Goal: Task Accomplishment & Management: Use online tool/utility

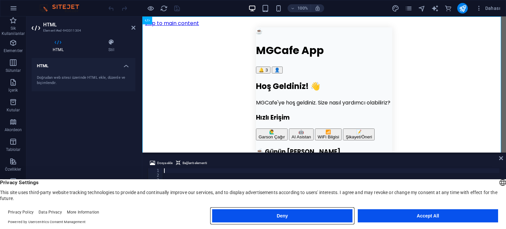
click at [303, 214] on button "Deny" at bounding box center [282, 215] width 140 height 13
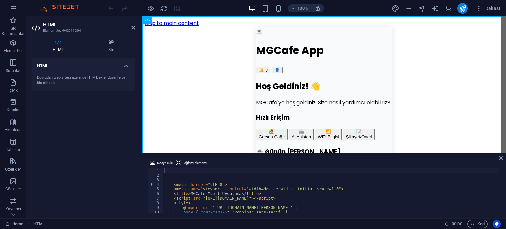
type textarea "<meta name="viewport" content="width=device-width, initial-scale=1.0">"
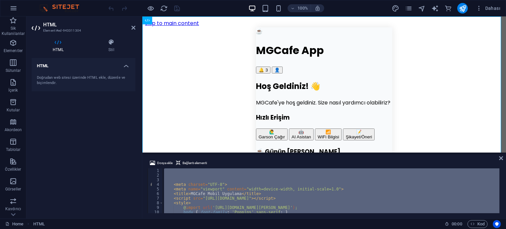
paste textarea "</html>"
type textarea "</html>"
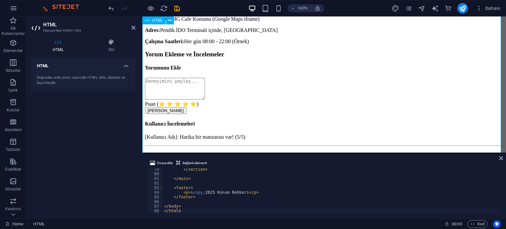
scroll to position [165, 0]
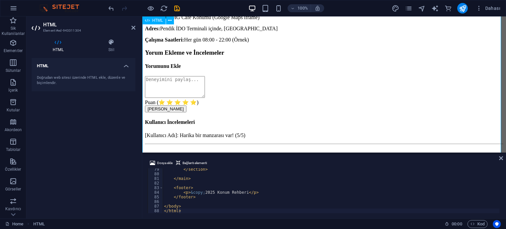
click at [242, 41] on div "Konum Rehberi ve İncelemeler Şehir Rehberiniz: MG Cafe & [GEOGRAPHIC_DATA] Giri…" at bounding box center [324, 61] width 358 height 388
click at [501, 158] on icon at bounding box center [501, 157] width 4 height 5
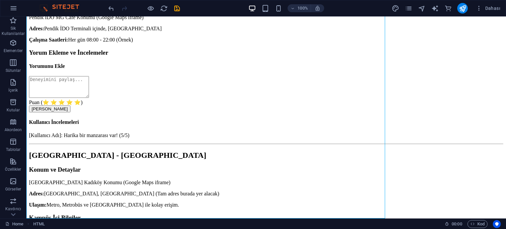
scroll to position [144, 0]
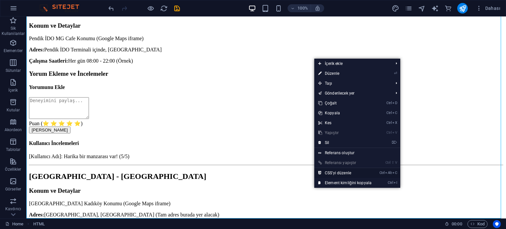
click at [325, 173] on link "Ctrl Alt C CSS'yi düzenle" at bounding box center [344, 173] width 61 height 10
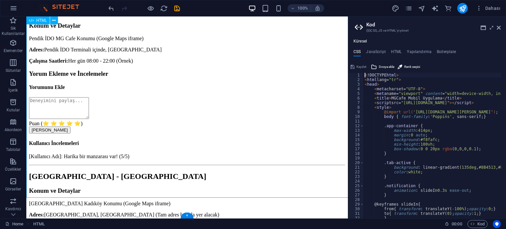
scroll to position [165, 0]
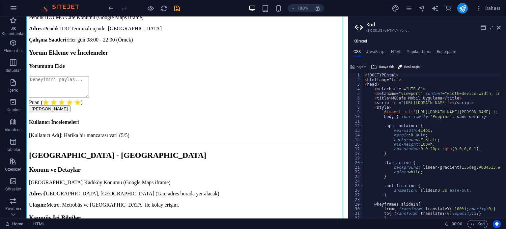
type textarea "<style>"
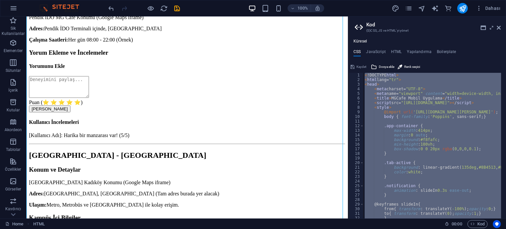
type textarea "}"
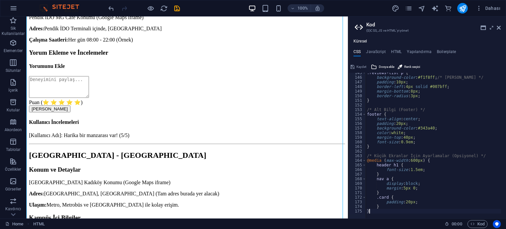
scroll to position [666, 0]
click at [361, 65] on span "Kaydet" at bounding box center [361, 67] width 10 height 8
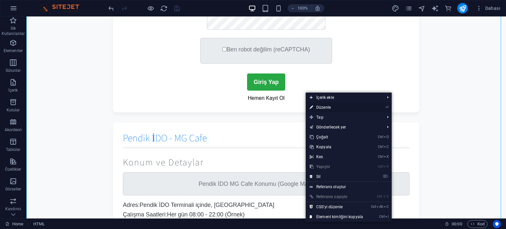
click at [323, 105] on link "⏎ Düzenle" at bounding box center [335, 107] width 61 height 10
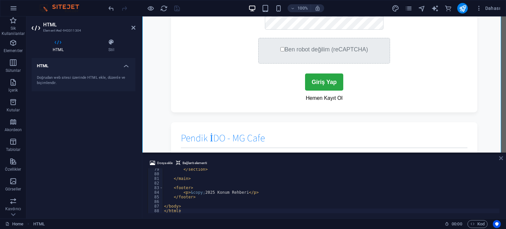
click at [500, 157] on icon at bounding box center [501, 157] width 4 height 5
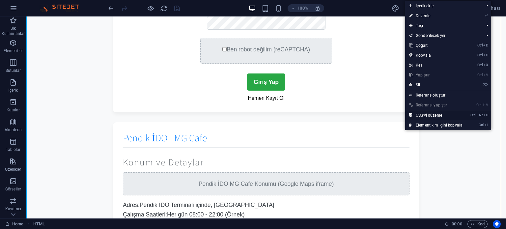
click at [422, 113] on link "Ctrl Alt C CSS'yi düzenle" at bounding box center [435, 115] width 61 height 10
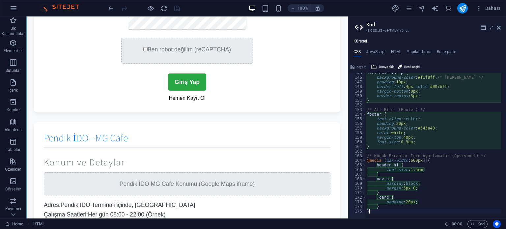
type textarea "background-color: #28a745; /* Başarılı (Yeşil) */"
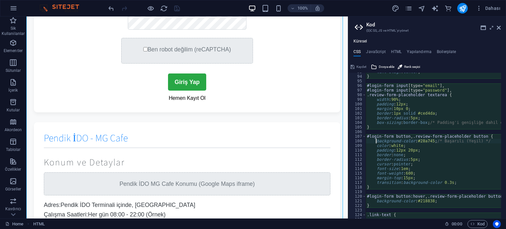
click at [378, 45] on div "Küresel CSS JavaScript HTML Yapılandırma Boilerplate background-color: #28a745;…" at bounding box center [427, 128] width 158 height 179
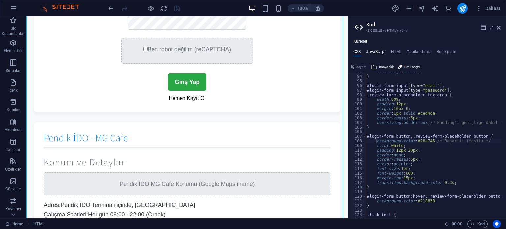
click at [375, 52] on h4 "JavaScript" at bounding box center [375, 52] width 19 height 7
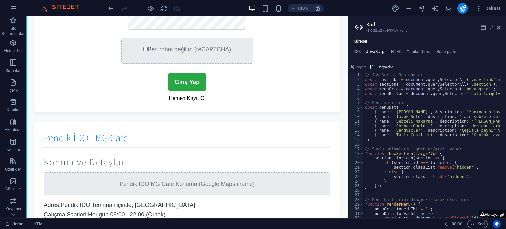
click at [413, 91] on div "// JavaScript Başlangıcı const navLinks = document . querySelectorAll ( '.nav-l…" at bounding box center [449, 148] width 173 height 150
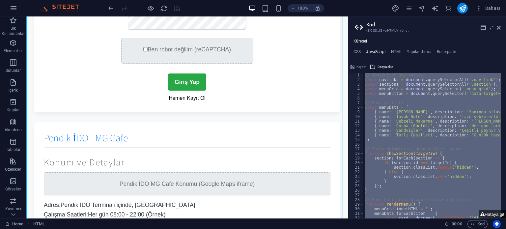
paste textarea "}"
type textarea "});"
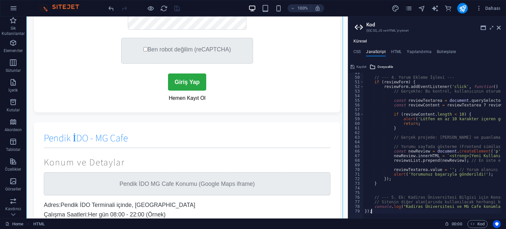
scroll to position [224, 0]
click at [354, 66] on button "Kaydet" at bounding box center [358, 67] width 18 height 8
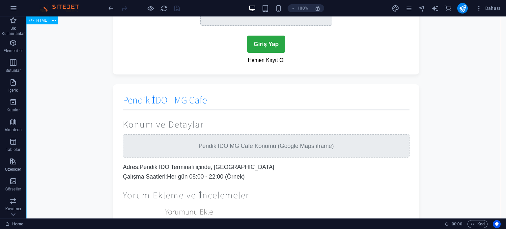
scroll to position [275, 0]
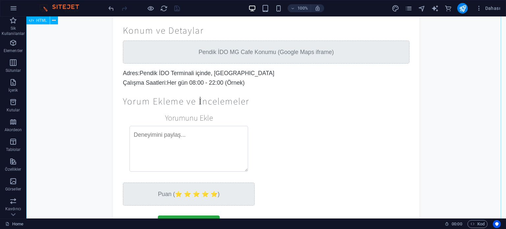
click at [282, 55] on div "Konum Rehberi ve İncelemeler Şehir Rehberiniz: MG Cafe & [GEOGRAPHIC_DATA] Giri…" at bounding box center [265, 101] width 479 height 721
click at [245, 46] on div "Konum Rehberi ve İncelemeler Şehir Rehberiniz: MG Cafe & [GEOGRAPHIC_DATA] Giri…" at bounding box center [265, 101] width 479 height 721
click at [183, 141] on div "Konum Rehberi ve İncelemeler Şehir Rehberiniz: MG Cafe & [GEOGRAPHIC_DATA] Giri…" at bounding box center [265, 101] width 479 height 721
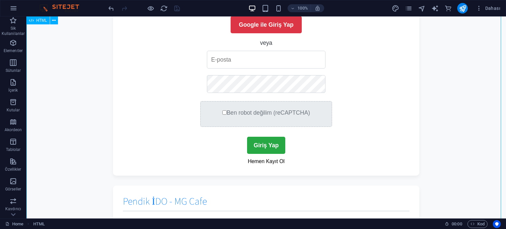
scroll to position [0, 0]
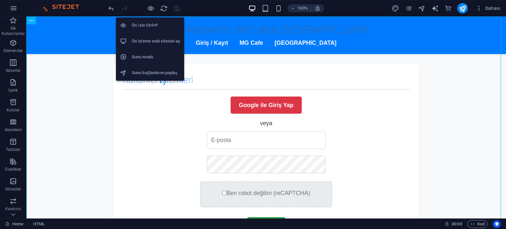
click at [145, 21] on li "Ön İzle Ctrl+P" at bounding box center [150, 25] width 68 height 16
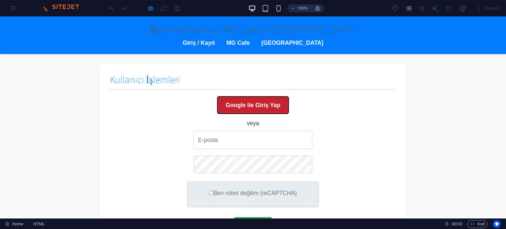
click at [238, 100] on button "Google ile Giriş Yap" at bounding box center [252, 104] width 71 height 17
click at [238, 99] on button "Google ile Giriş Yap" at bounding box center [252, 104] width 71 height 17
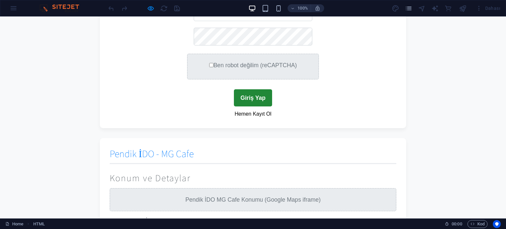
scroll to position [132, 0]
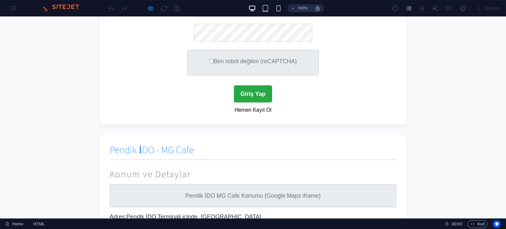
click at [210, 60] on input "Ben robot değilim (reCAPTCHA)" at bounding box center [211, 61] width 4 height 4
checkbox input "true"
click at [249, 100] on button "Giriş Yap" at bounding box center [253, 93] width 38 height 17
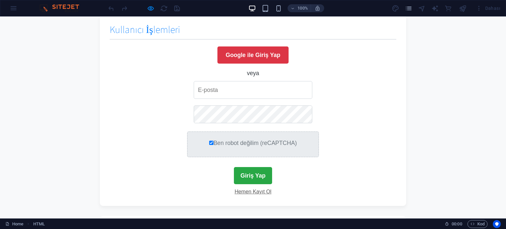
scroll to position [49, 0]
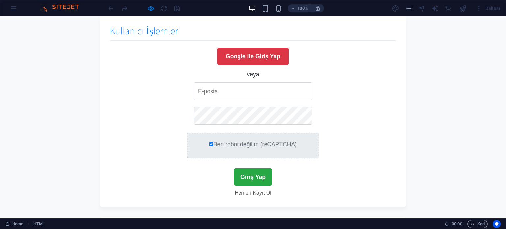
click at [245, 191] on link "Hemen Kayıt Ol" at bounding box center [252, 193] width 37 height 6
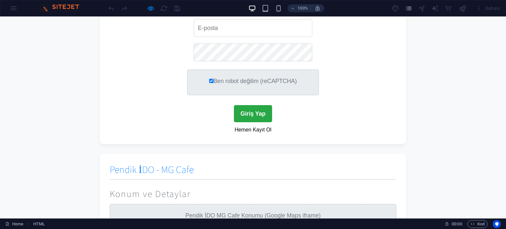
scroll to position [115, 0]
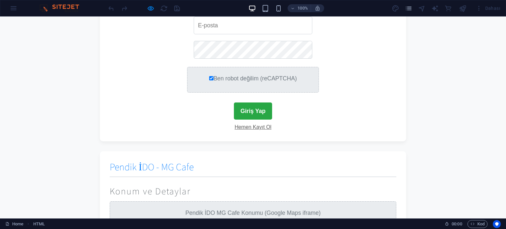
click at [249, 128] on link "Hemen Kayıt Ol" at bounding box center [252, 127] width 37 height 6
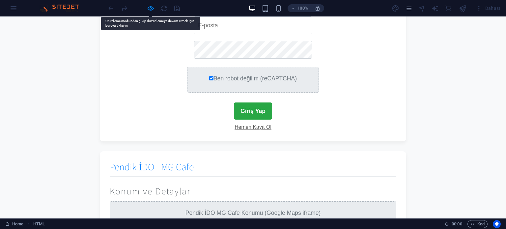
click at [249, 128] on link "Hemen Kayıt Ol" at bounding box center [252, 127] width 37 height 6
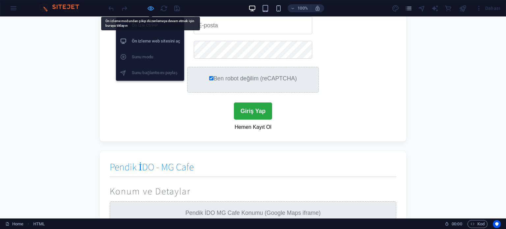
click at [153, 8] on icon "button" at bounding box center [151, 9] width 8 height 8
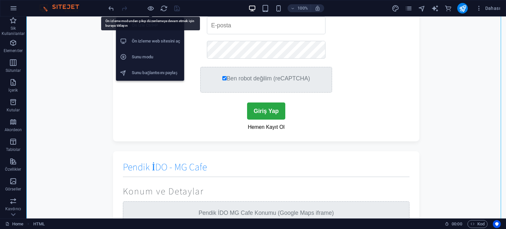
click at [147, 40] on h6 "Ön izleme web sitesini aç" at bounding box center [156, 41] width 48 height 8
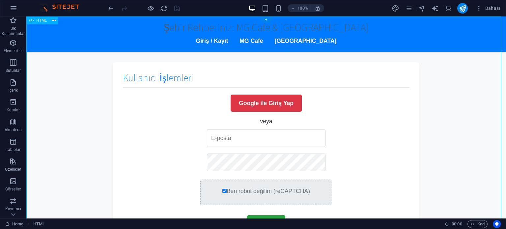
scroll to position [0, 0]
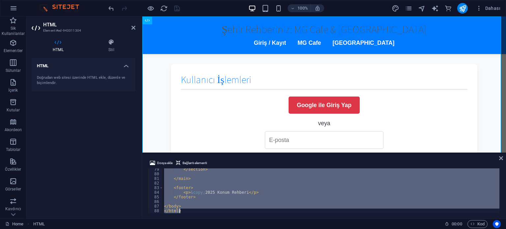
type textarea "bizim site var şöyle olak:pendik idoda mgcafe var konum belirt yorum ekleme yer…"
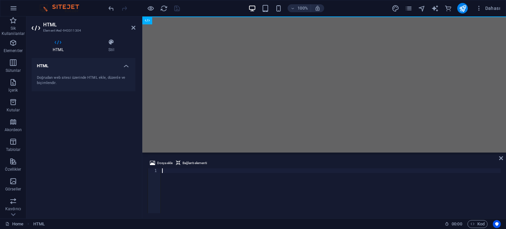
scroll to position [135, 0]
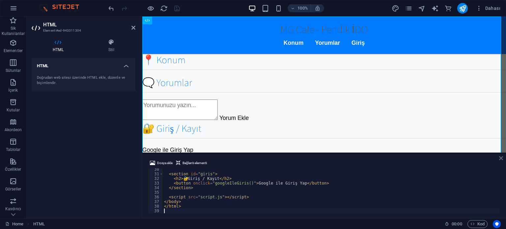
click at [499, 156] on icon at bounding box center [501, 157] width 4 height 5
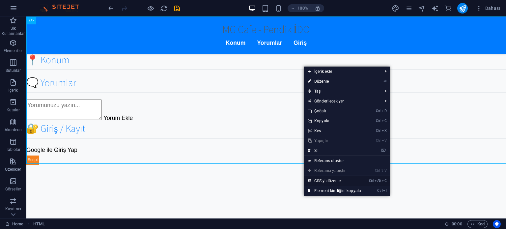
click at [328, 179] on link "Ctrl Alt C CSS'yi düzenle" at bounding box center [334, 181] width 61 height 10
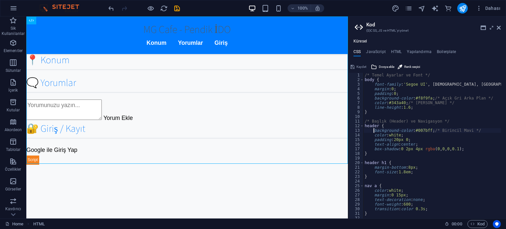
type textarea "} }"
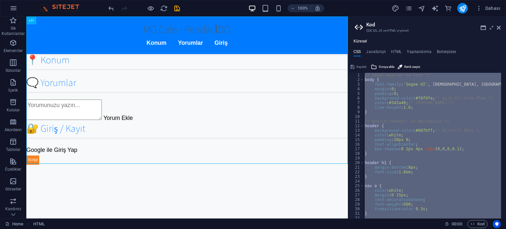
paste textarea
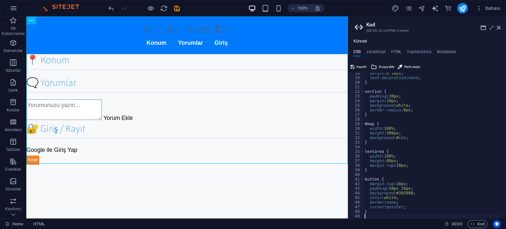
click at [357, 68] on span "Kaydet" at bounding box center [361, 67] width 10 height 8
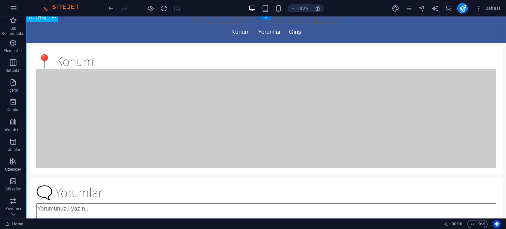
scroll to position [99, 0]
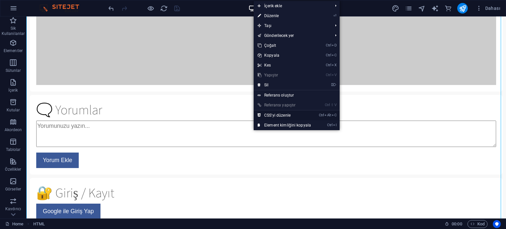
click at [275, 115] on link "Ctrl Alt C CSS'yi düzenle" at bounding box center [283, 115] width 61 height 10
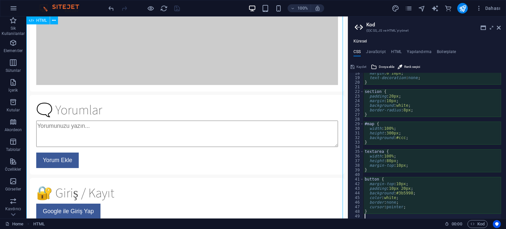
type textarea "margin-top: 10px;"
click at [382, 52] on h4 "JavaScript" at bounding box center [375, 52] width 19 height 7
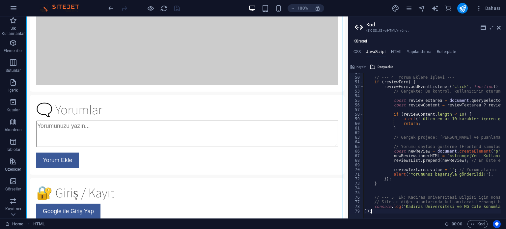
click at [409, 119] on div "// --- 4. Yorum Ekleme İşlevi --- if ( reviewForm ) { reviewForm . addEventList…" at bounding box center [492, 145] width 258 height 150
type textarea "console.log("Kadiras Üniversitesi ve MG Cafe konumları için dinamik harita yükl…"
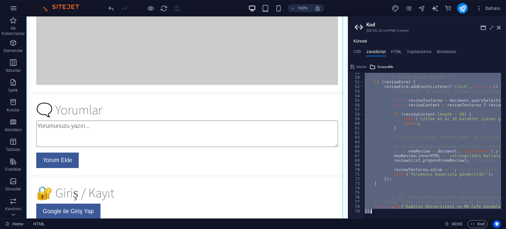
paste textarea
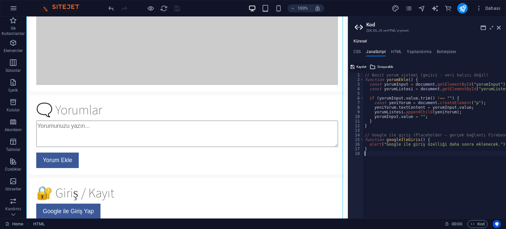
click at [358, 64] on span "Kaydet" at bounding box center [361, 67] width 10 height 8
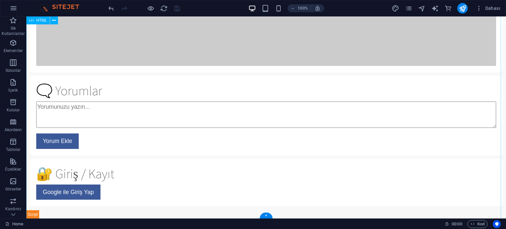
click at [250, 92] on div "MG Cafe | Pendik İDO MG Cafe - Pendik İDO Konum Yorumlar Giriş 📍 Konum 🗨️ Yorum…" at bounding box center [265, 59] width 479 height 320
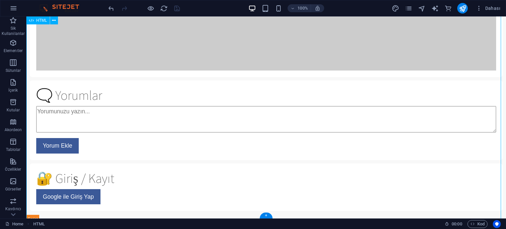
scroll to position [0, 0]
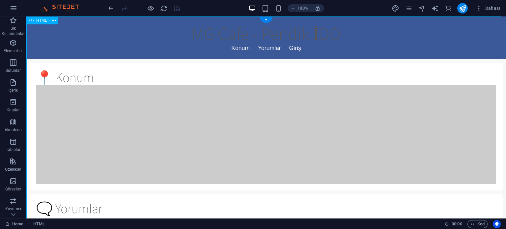
click at [243, 54] on div "MG Cafe | Pendik İDO MG Cafe - Pendik İDO Konum Yorumlar Giriş 📍 Konum 🗨️ Yorum…" at bounding box center [265, 176] width 479 height 320
click at [244, 50] on div "MG Cafe | Pendik İDO MG Cafe - Pendik İDO Konum Yorumlar Giriş 📍 Konum 🗨️ Yorum…" at bounding box center [265, 176] width 479 height 320
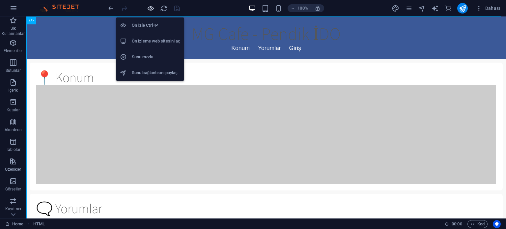
click at [148, 9] on icon "button" at bounding box center [151, 9] width 8 height 8
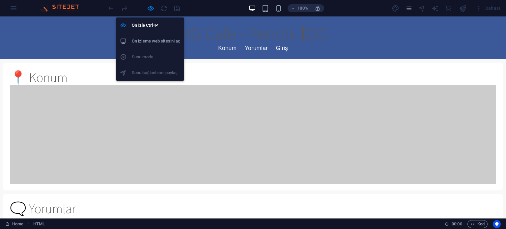
click at [142, 38] on h6 "Ön izleme web sitesini aç" at bounding box center [156, 41] width 48 height 8
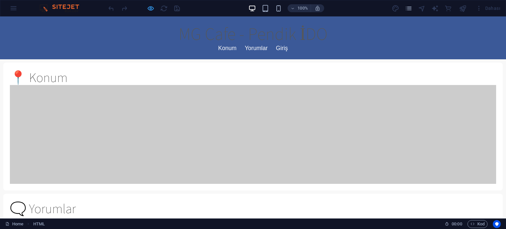
click at [150, 9] on icon "button" at bounding box center [151, 9] width 8 height 8
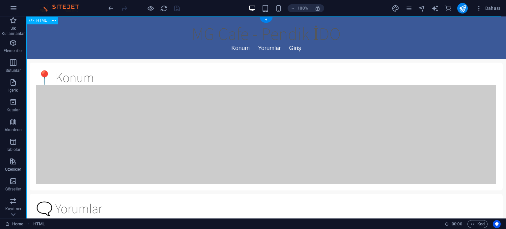
click at [91, 46] on div "MG Cafe | Pendik İDO MG Cafe - Pendik İDO Konum Yorumlar Giriş 📍 Konum 🗨️ Yorum…" at bounding box center [265, 176] width 479 height 320
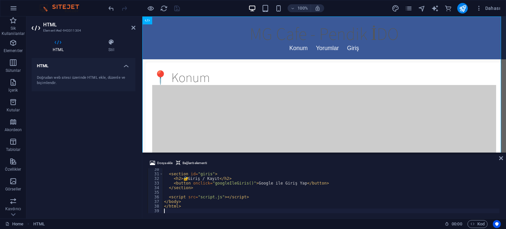
type textarea "</html>"
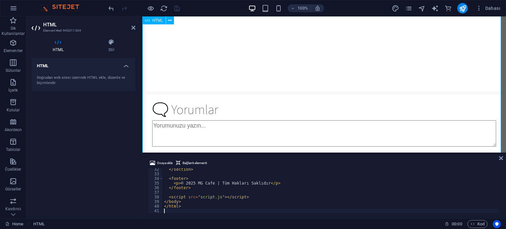
scroll to position [144, 0]
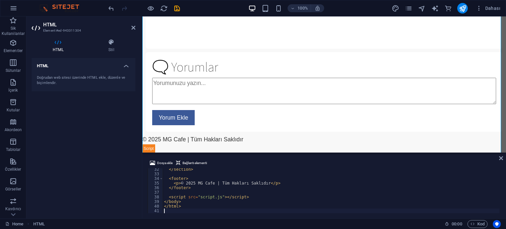
click at [223, 178] on div "</ section > < footer > < p > © 2025 MG Cafe | Tüm Hakları Saklıdır </ p > </ f…" at bounding box center [472, 193] width 619 height 53
type textarea "</html>"
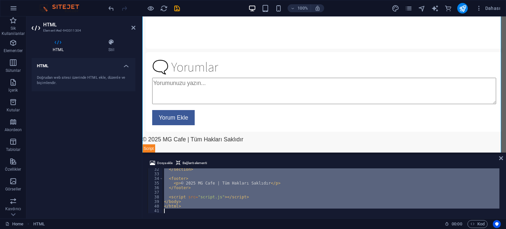
paste textarea
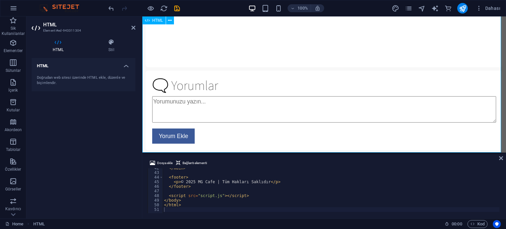
scroll to position [176, 0]
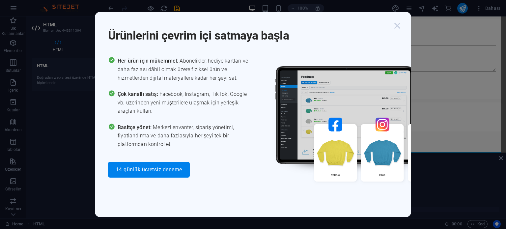
click at [402, 24] on icon "button" at bounding box center [397, 26] width 12 height 12
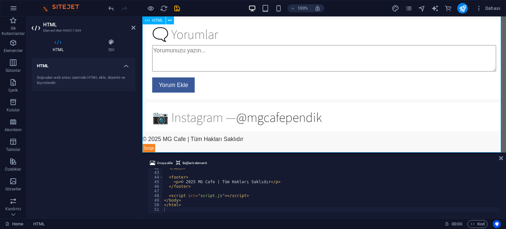
click at [227, 192] on div "</ main > < footer > < p > © 2025 MG Cafe | Tüm Hakları Saklıdır </ p > </ foot…" at bounding box center [475, 192] width 624 height 53
type textarea "</html>"
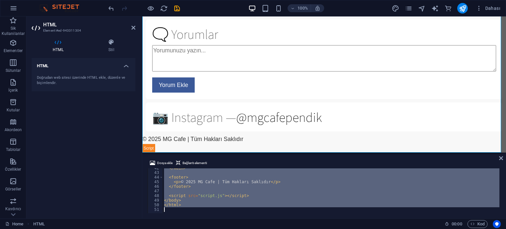
paste textarea
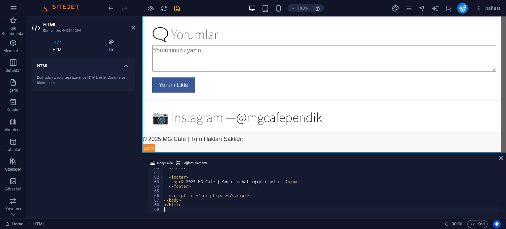
scroll to position [275, 0]
type textarea "</html>"
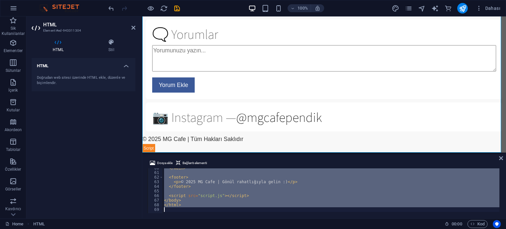
paste textarea
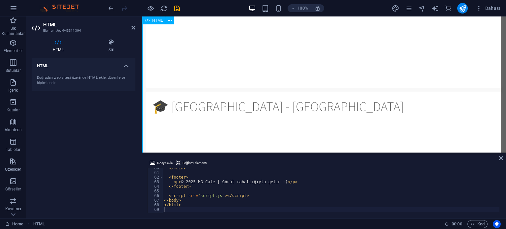
scroll to position [99, 0]
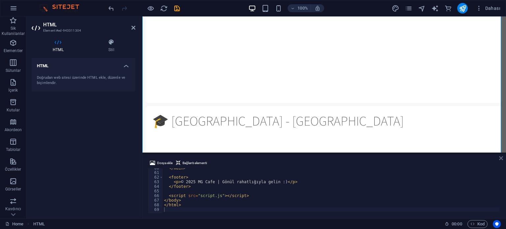
click at [502, 159] on icon at bounding box center [501, 157] width 4 height 5
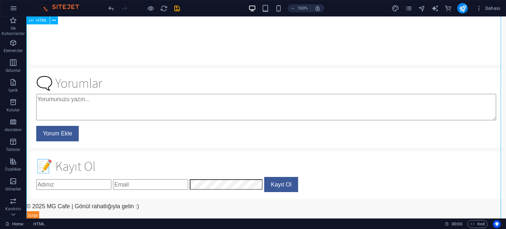
scroll to position [271, 0]
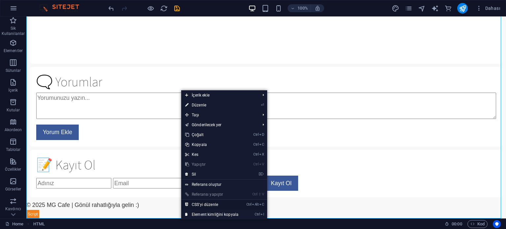
click at [198, 204] on link "Ctrl Alt C CSS'yi düzenle" at bounding box center [211, 204] width 61 height 10
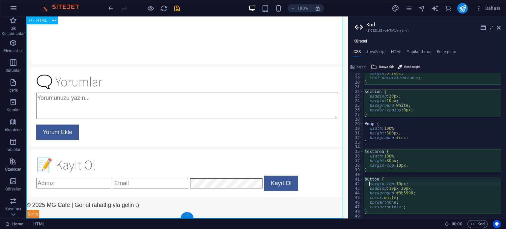
scroll to position [80, 0]
click at [388, 104] on div "margin : 0 10px ; text-decoration : none ; } section { padding : 20px ; margin …" at bounding box center [432, 148] width 138 height 155
type textarea "}"
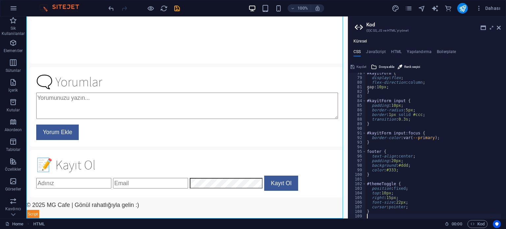
scroll to position [357, 0]
click at [356, 66] on button "Kaydet" at bounding box center [358, 67] width 18 height 8
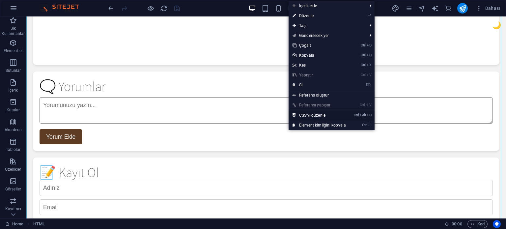
click at [304, 116] on link "Ctrl Alt C CSS'yi düzenle" at bounding box center [318, 115] width 61 height 10
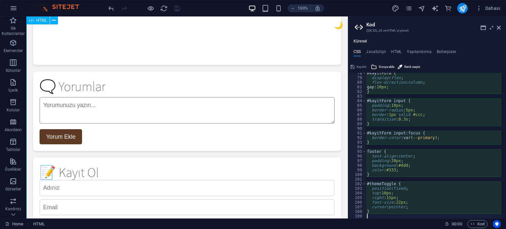
type textarea "margin-top: 10px;"
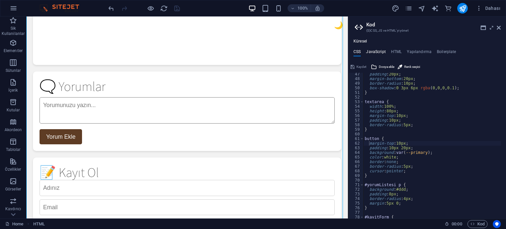
click at [381, 54] on h4 "JavaScript" at bounding box center [375, 52] width 19 height 7
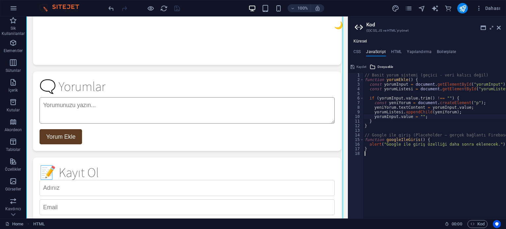
click at [406, 117] on div "// Basit yorum sistemi (geçici - veri kalıcı değil) function yorumEkle ( ) { co…" at bounding box center [444, 148] width 162 height 150
type textarea "}"
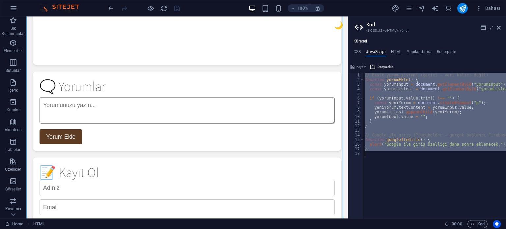
paste textarea
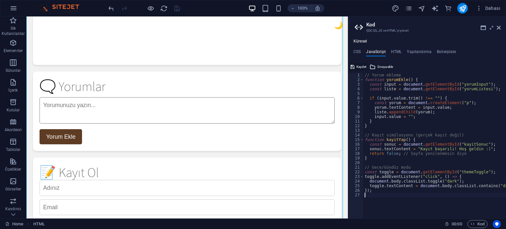
click at [355, 67] on button "Kaydet" at bounding box center [358, 67] width 18 height 8
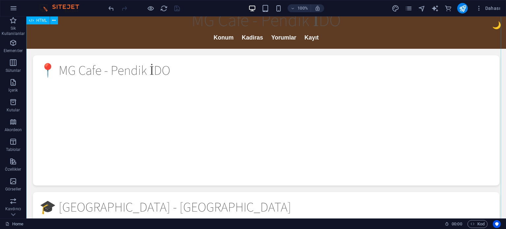
scroll to position [0, 0]
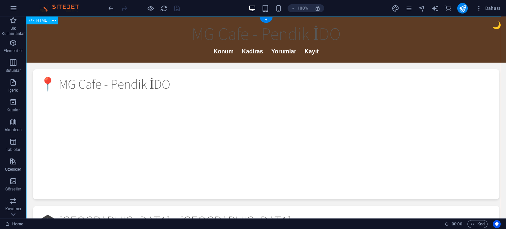
click at [149, 8] on icon "button" at bounding box center [151, 9] width 8 height 8
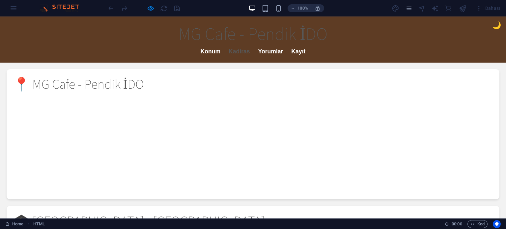
click at [231, 49] on link "Kadiras" at bounding box center [238, 51] width 21 height 7
click at [270, 52] on link "Yorumlar" at bounding box center [270, 51] width 25 height 7
click at [298, 53] on link "Kayıt" at bounding box center [298, 51] width 14 height 7
click at [202, 50] on link "Konum" at bounding box center [210, 51] width 20 height 7
click at [492, 26] on div "🌙" at bounding box center [496, 25] width 9 height 11
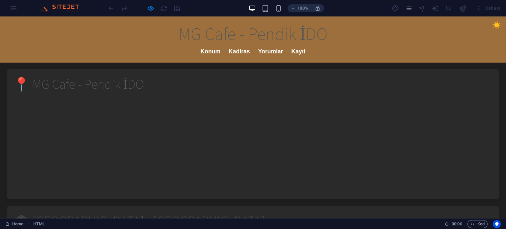
click at [492, 26] on div "☀️" at bounding box center [496, 25] width 9 height 11
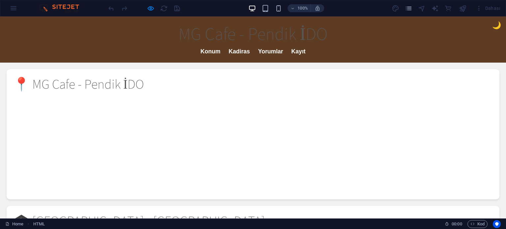
click at [492, 26] on div "🌙" at bounding box center [496, 25] width 9 height 11
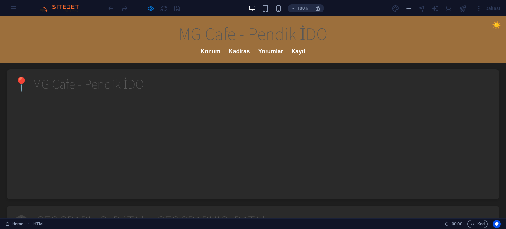
click at [492, 26] on div "☀️" at bounding box center [496, 25] width 9 height 11
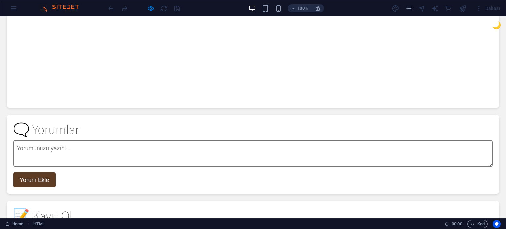
scroll to position [349, 0]
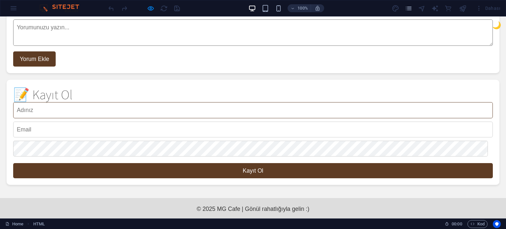
click at [62, 114] on input "text" at bounding box center [252, 110] width 479 height 16
type input "eymen nn"
click at [38, 125] on input "email" at bounding box center [252, 129] width 479 height 16
type input "[EMAIL_ADDRESS][DOMAIN_NAME]"
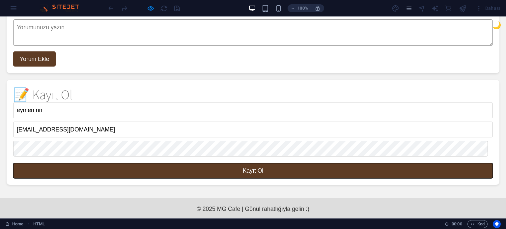
click at [192, 167] on button "Kayıt Ol" at bounding box center [252, 170] width 479 height 15
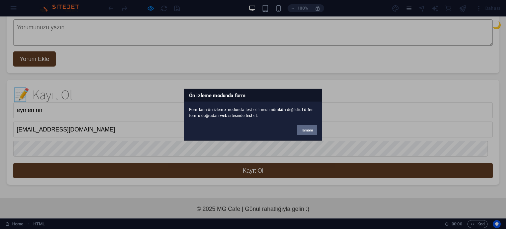
click at [303, 130] on button "Tamam" at bounding box center [307, 130] width 20 height 10
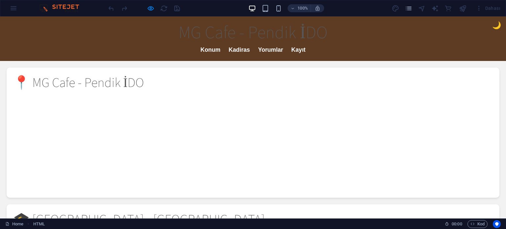
scroll to position [0, 0]
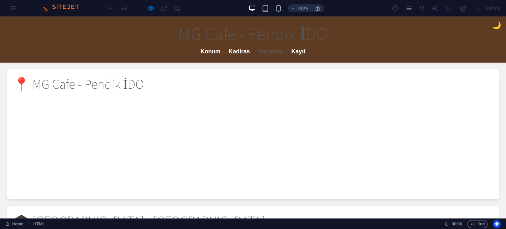
click at [264, 48] on link "Yorumlar" at bounding box center [270, 51] width 25 height 7
click at [151, 42] on h1 "MG Cafe - Pendik İDO" at bounding box center [253, 33] width 492 height 21
click at [155, 60] on header "MG Cafe - Pendik İDO Konum Kadiras Yorumlar Kayıt" at bounding box center [253, 39] width 506 height 46
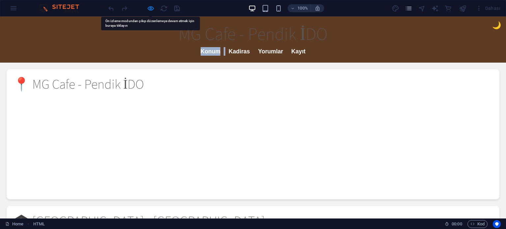
click at [154, 59] on header "MG Cafe - Pendik İDO Konum Kadiras Yorumlar Kayıt" at bounding box center [253, 39] width 506 height 46
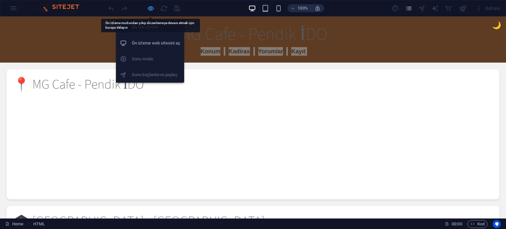
click at [150, 7] on icon "button" at bounding box center [151, 9] width 8 height 8
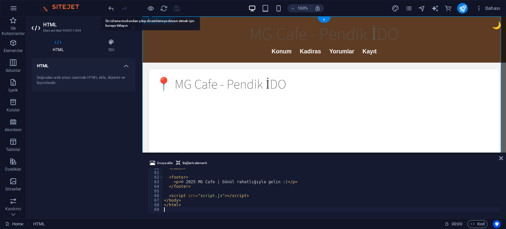
type textarea "</html>"
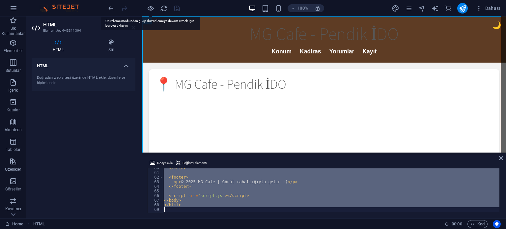
scroll to position [238, 0]
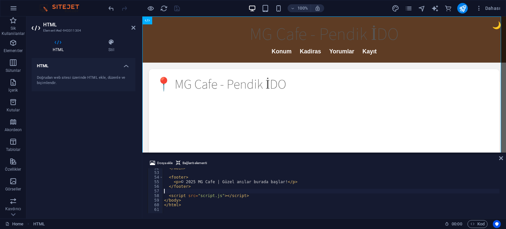
click at [249, 189] on div "</ main > < footer > < p > © 2025 MG Cafe | Güzel anılar burada başlar! </ p > …" at bounding box center [480, 192] width 635 height 53
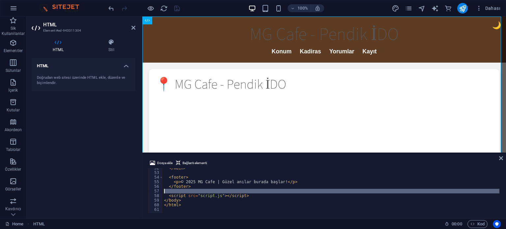
type textarea "</html>"
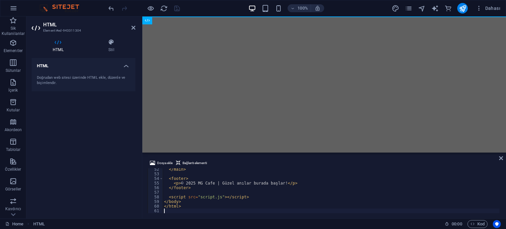
scroll to position [236, 0]
click at [499, 157] on icon at bounding box center [501, 157] width 4 height 5
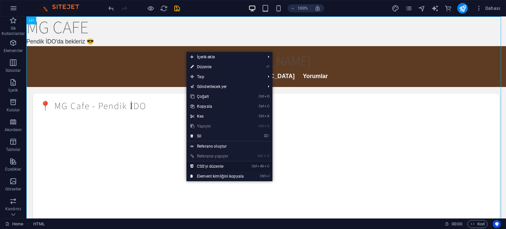
drag, startPoint x: 203, startPoint y: 168, endPoint x: 177, endPoint y: 152, distance: 30.1
click at [203, 168] on link "Ctrl Alt C CSS'yi düzenle" at bounding box center [216, 166] width 61 height 10
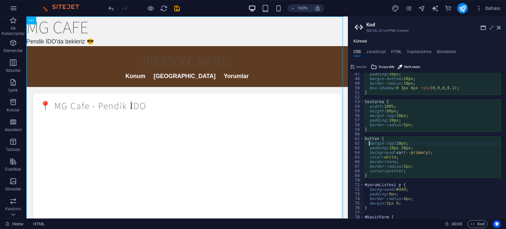
click at [392, 95] on div "padding : 20px ; margin-bottom : 20px ; border-radius : 10px ; box-shadow : 0 3…" at bounding box center [432, 149] width 138 height 155
type textarea "}"
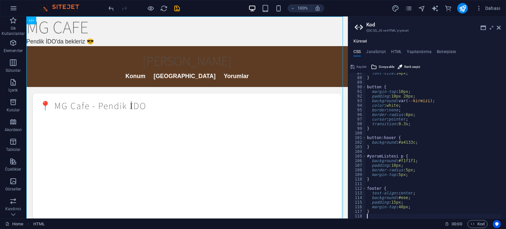
scroll to position [398, 0]
click at [357, 65] on span "Kaydet" at bounding box center [361, 67] width 10 height 8
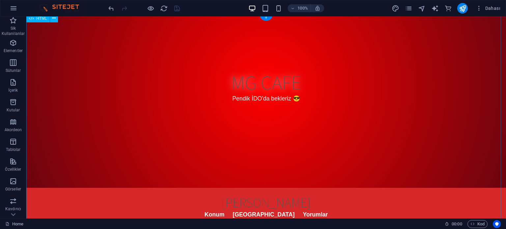
scroll to position [33, 0]
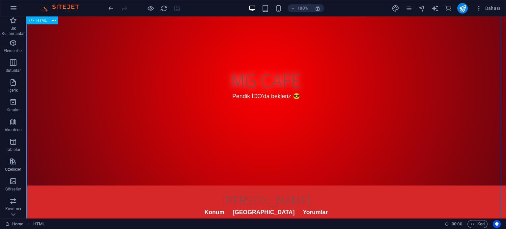
drag, startPoint x: 232, startPoint y: 53, endPoint x: 236, endPoint y: 52, distance: 4.1
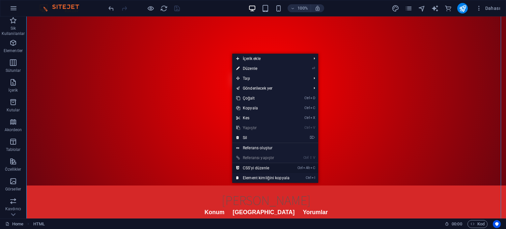
click at [262, 169] on link "Ctrl Alt C CSS'yi düzenle" at bounding box center [262, 168] width 61 height 10
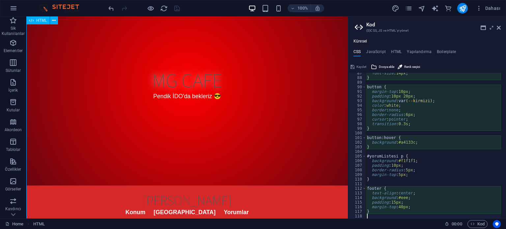
type textarea "height: 100vh;"
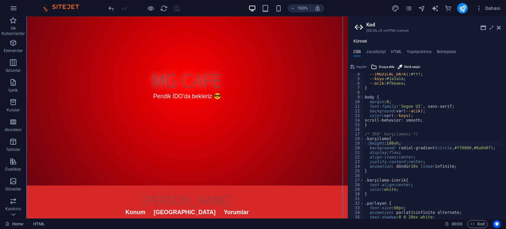
click at [372, 48] on div "Küresel CSS JavaScript HTML Yapılandırma Boilerplate height: 100vh; 4 5 6 7 8 9…" at bounding box center [427, 128] width 158 height 179
click at [373, 52] on h4 "JavaScript" at bounding box center [375, 52] width 19 height 7
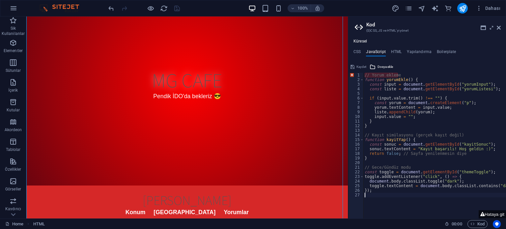
click at [397, 113] on div "// Yorum ekleme function yorumEkle ( ) { const input = document . getElementByI…" at bounding box center [451, 148] width 176 height 150
type textarea "});"
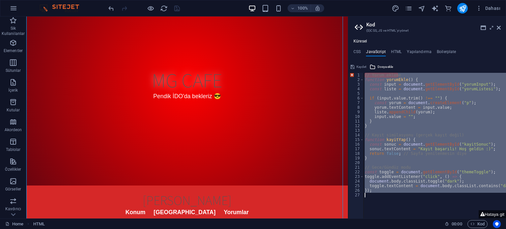
paste textarea
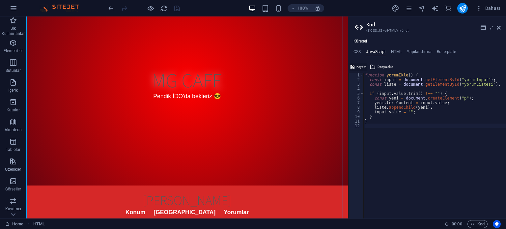
click at [357, 66] on span "Kaydet" at bounding box center [361, 67] width 10 height 8
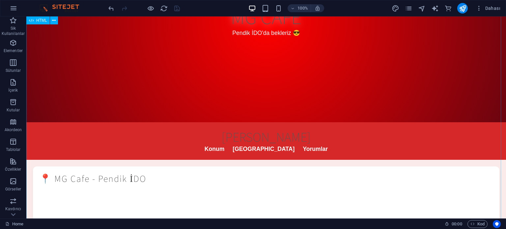
scroll to position [0, 0]
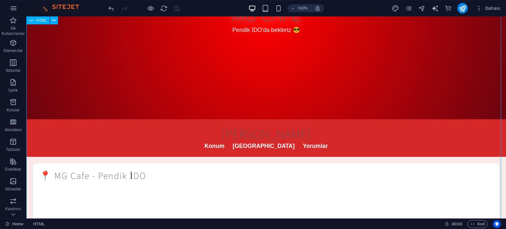
scroll to position [198, 0]
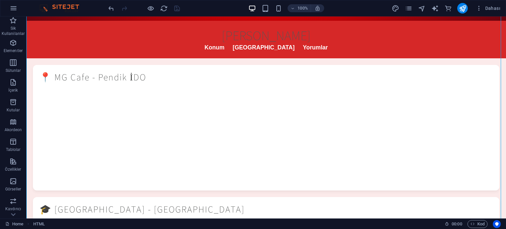
click at [145, 6] on div at bounding box center [144, 8] width 74 height 11
click at [152, 7] on icon "button" at bounding box center [151, 9] width 8 height 8
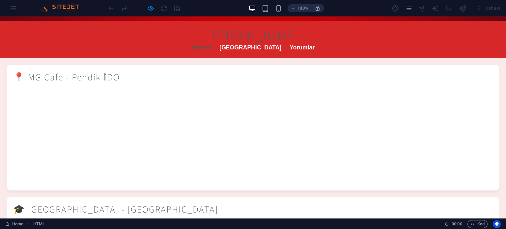
click at [199, 48] on link "Konum" at bounding box center [201, 47] width 20 height 7
click at [202, 47] on link "Konum" at bounding box center [201, 47] width 20 height 7
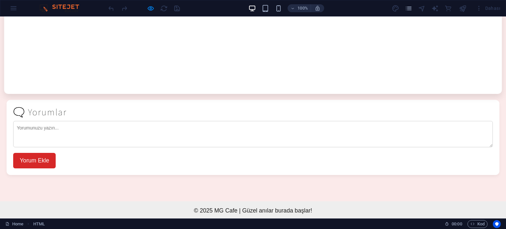
scroll to position [427, 0]
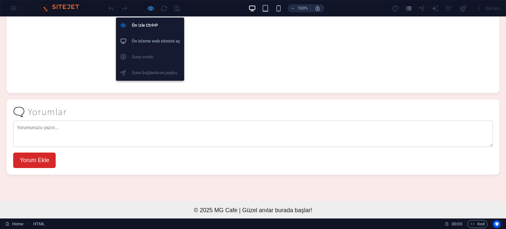
click at [151, 8] on icon "button" at bounding box center [151, 9] width 8 height 8
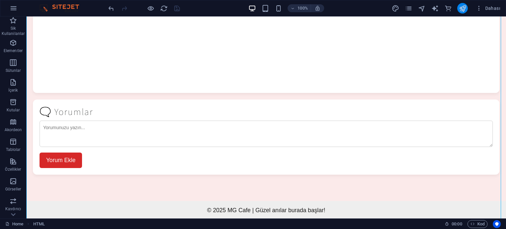
click at [463, 9] on icon "publish" at bounding box center [463, 9] width 8 height 8
